Goal: Transaction & Acquisition: Obtain resource

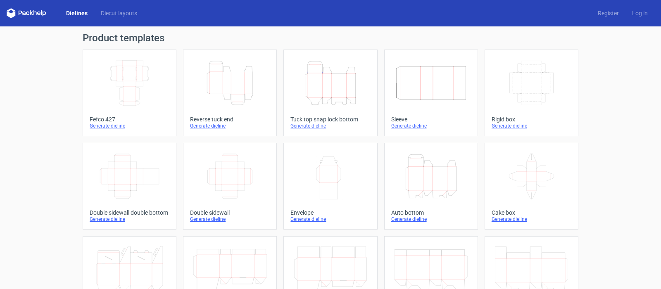
click at [335, 98] on icon "Height Depth Width" at bounding box center [330, 83] width 73 height 46
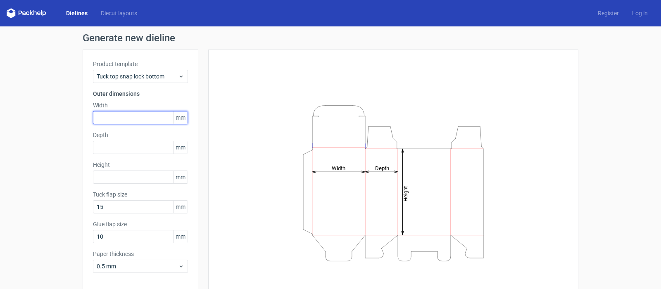
click at [102, 116] on input "text" at bounding box center [140, 117] width 95 height 13
type input "140"
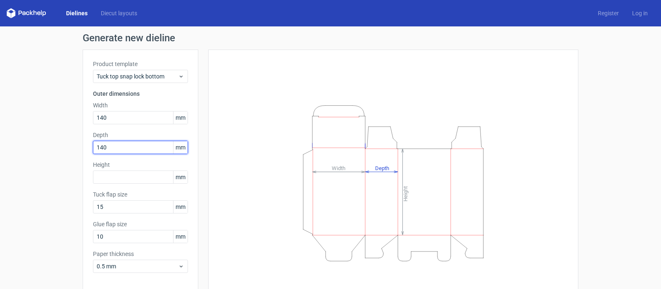
type input "140"
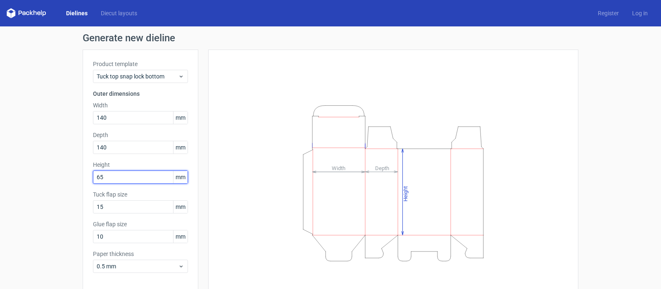
scroll to position [34, 0]
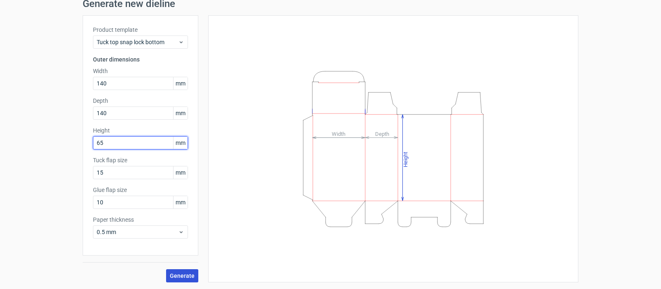
type input "65"
click at [173, 275] on span "Generate" at bounding box center [182, 276] width 25 height 6
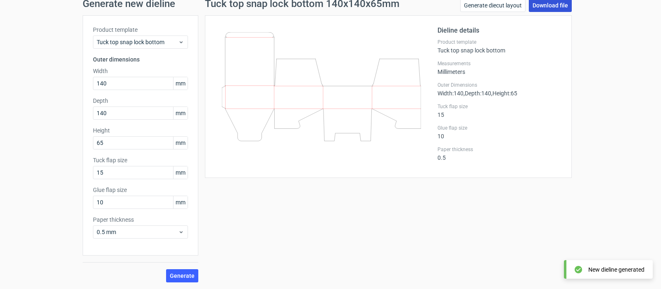
click at [550, 6] on link "Download file" at bounding box center [550, 5] width 43 height 13
click at [582, 44] on div "Generate new dieline Product template Tuck top snap lock bottom Outer dimension…" at bounding box center [330, 140] width 661 height 297
